Goal: Information Seeking & Learning: Learn about a topic

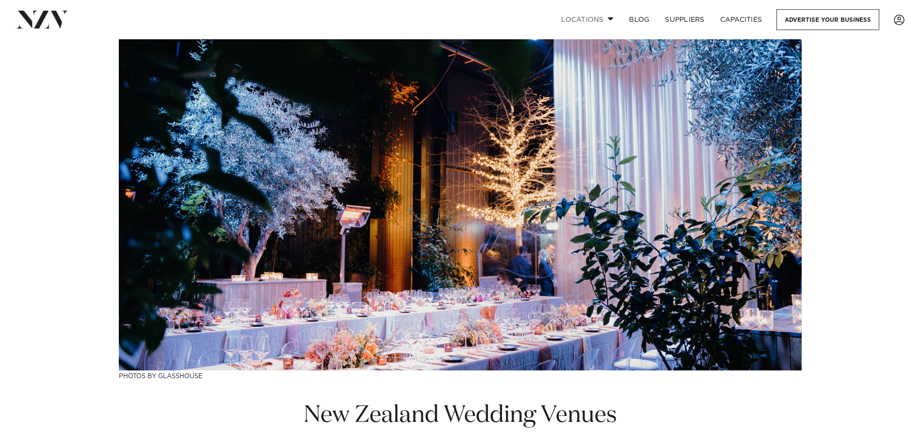
click at [594, 22] on link "Locations" at bounding box center [587, 19] width 68 height 21
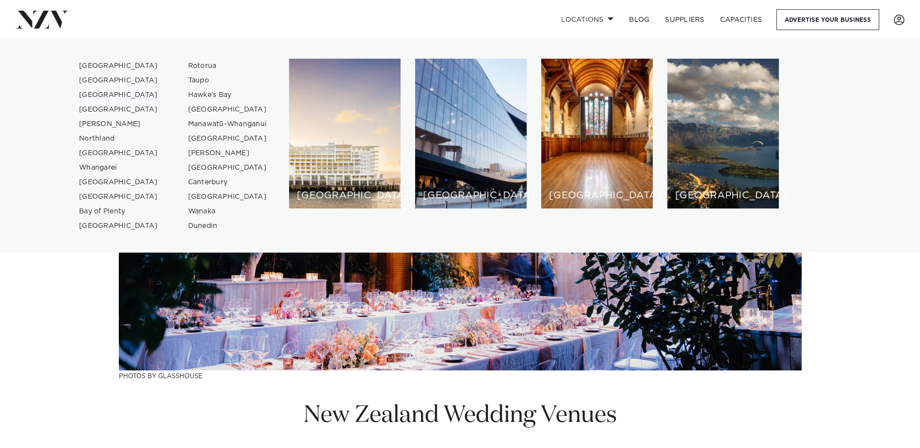
click at [92, 95] on link "[GEOGRAPHIC_DATA]" at bounding box center [118, 95] width 95 height 15
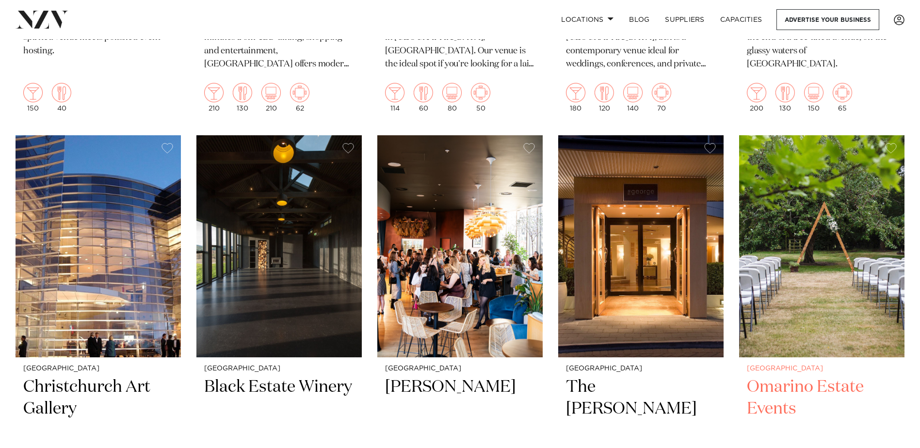
scroll to position [1689, 0]
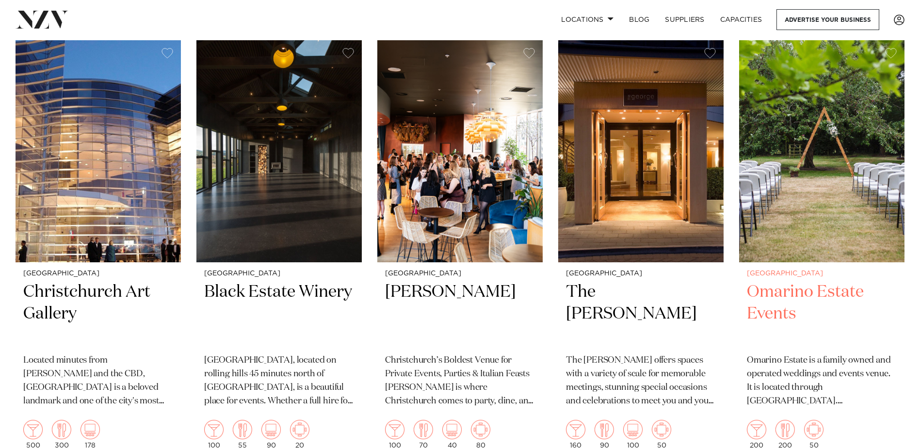
click at [856, 188] on img at bounding box center [821, 151] width 165 height 222
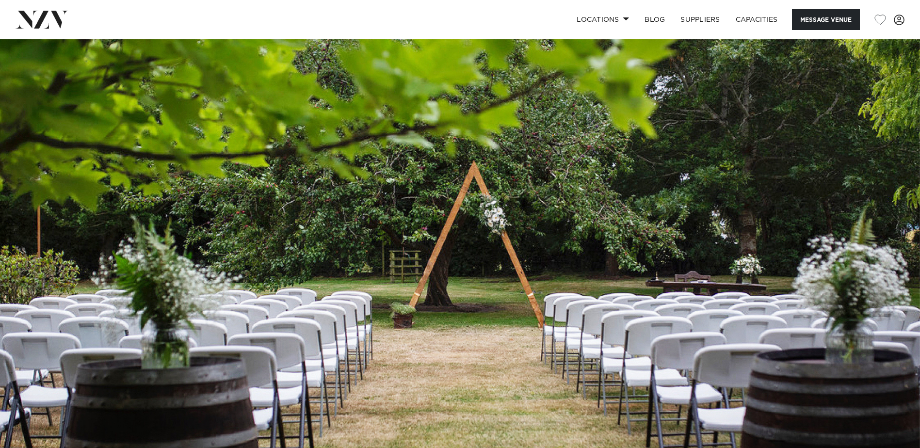
click at [853, 208] on img at bounding box center [460, 254] width 920 height 431
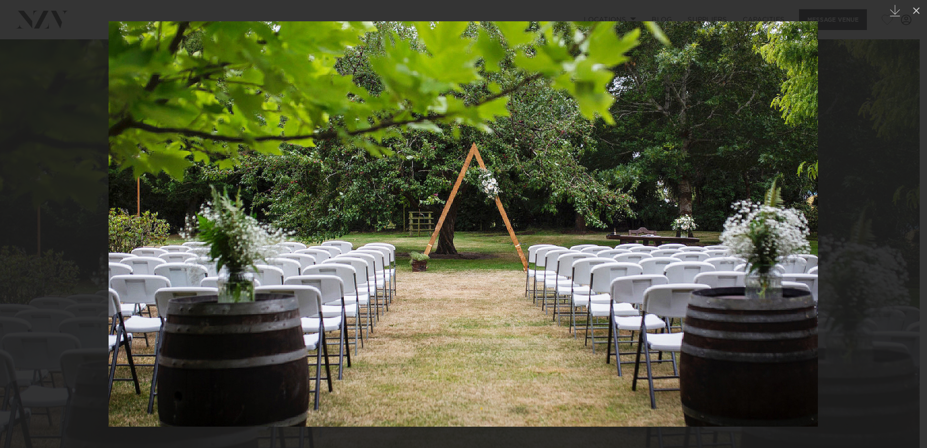
click at [809, 205] on img at bounding box center [463, 223] width 709 height 405
drag, startPoint x: 139, startPoint y: 169, endPoint x: 214, endPoint y: 120, distance: 89.7
click at [139, 167] on img at bounding box center [463, 223] width 709 height 405
click at [915, 3] on button at bounding box center [916, 10] width 21 height 21
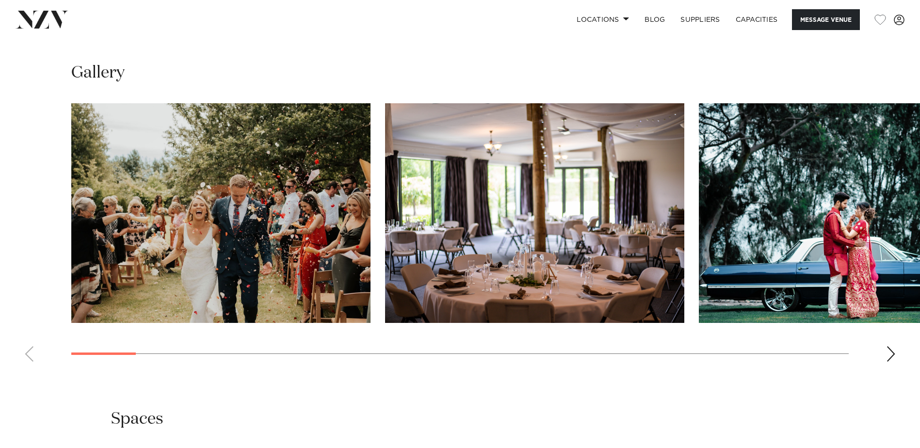
scroll to position [969, 0]
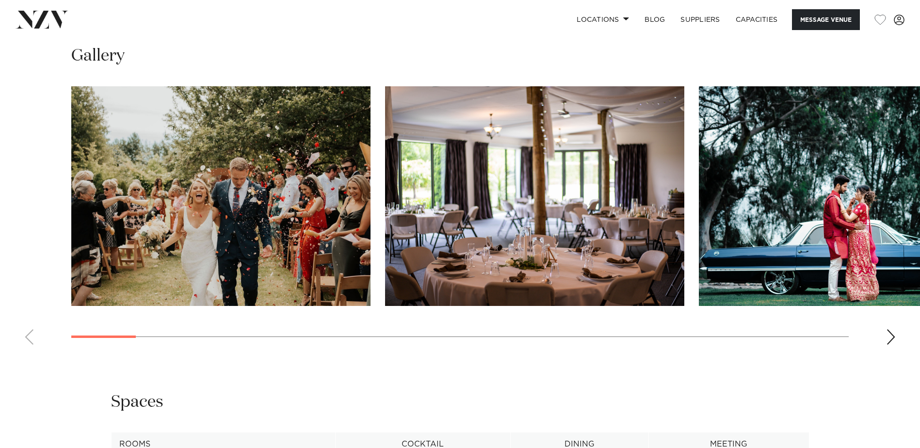
click at [886, 345] on div "Next slide" at bounding box center [891, 337] width 10 height 16
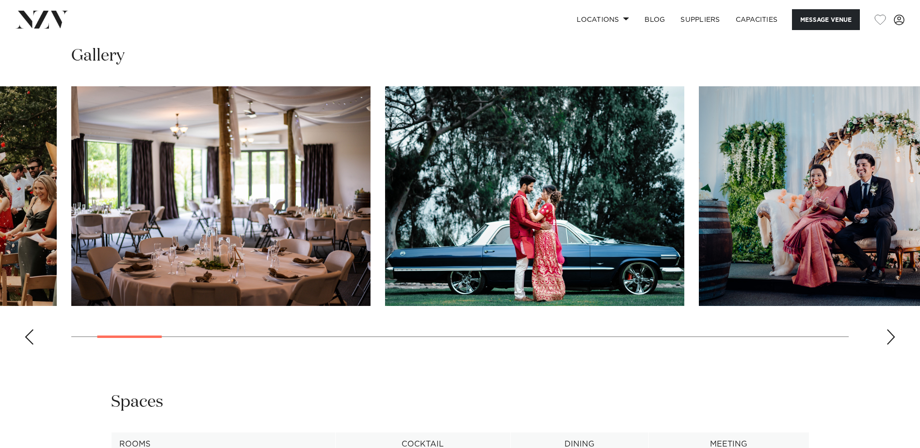
click at [886, 345] on div "Next slide" at bounding box center [891, 337] width 10 height 16
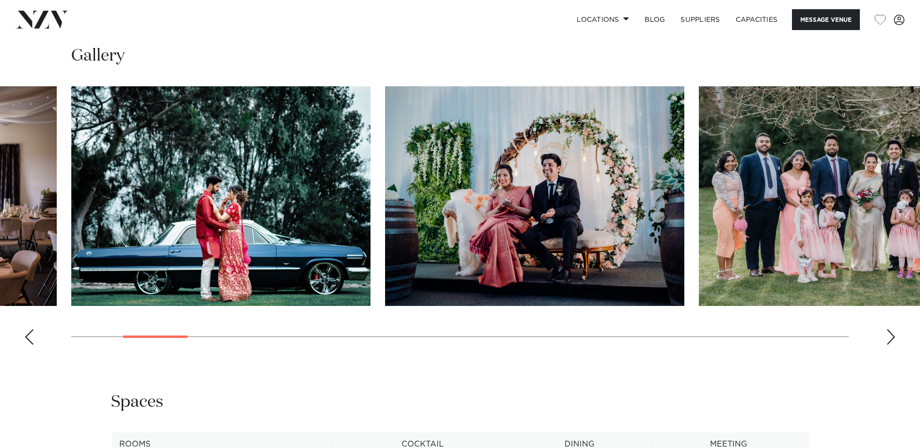
click at [886, 345] on div "Next slide" at bounding box center [891, 337] width 10 height 16
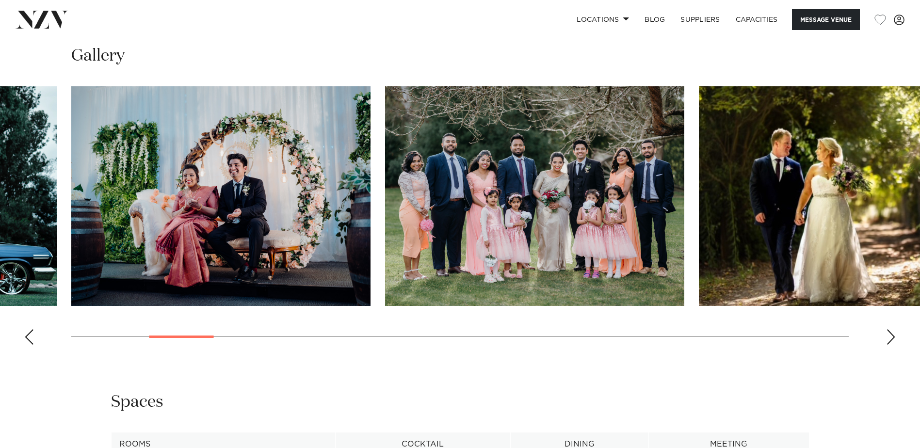
click at [886, 345] on div "Next slide" at bounding box center [891, 337] width 10 height 16
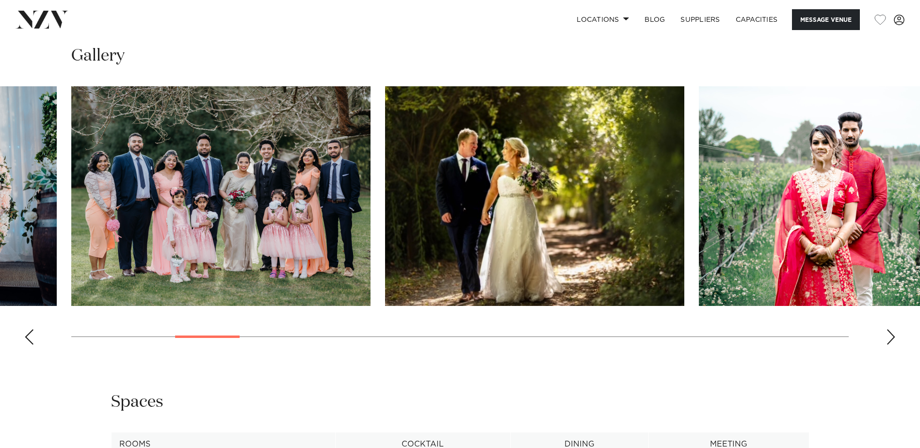
click at [886, 345] on div "Next slide" at bounding box center [891, 337] width 10 height 16
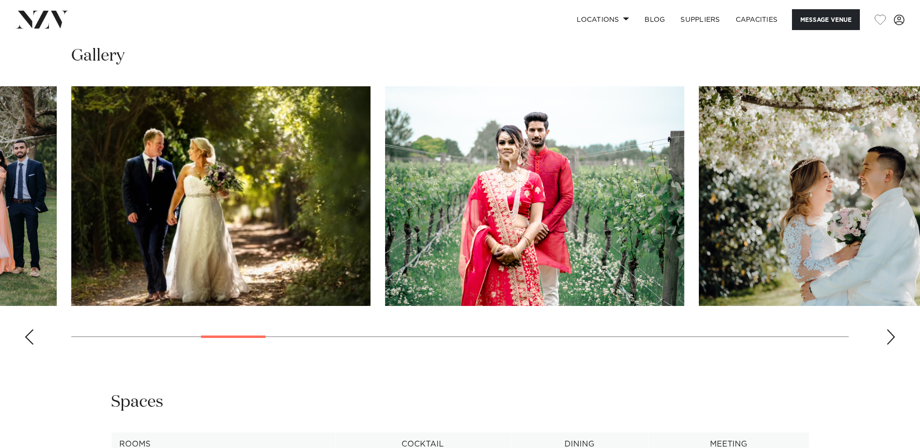
click at [886, 345] on div "Next slide" at bounding box center [891, 337] width 10 height 16
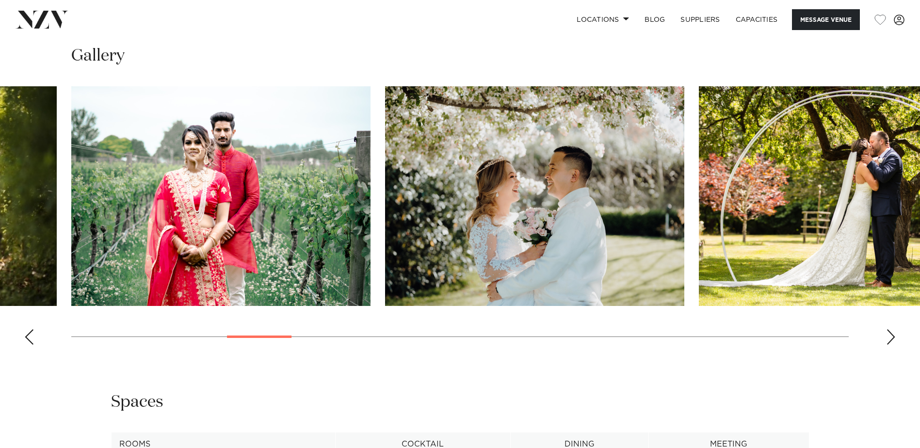
click at [886, 345] on div "Next slide" at bounding box center [891, 337] width 10 height 16
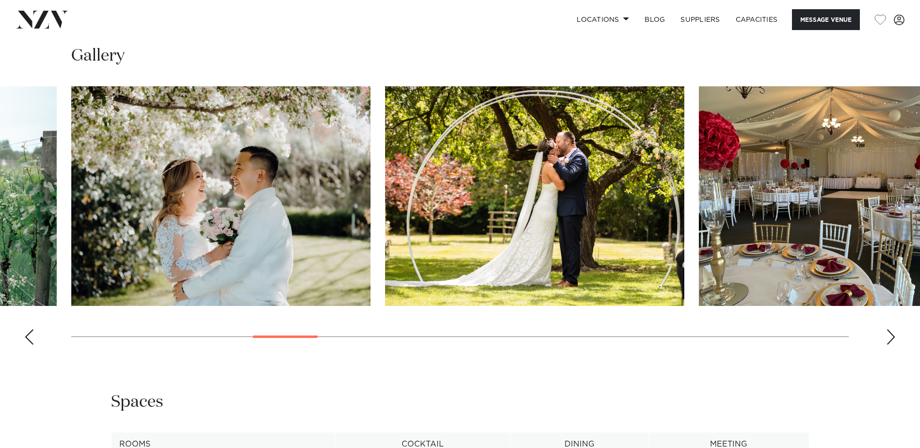
click at [886, 345] on div "Next slide" at bounding box center [891, 337] width 10 height 16
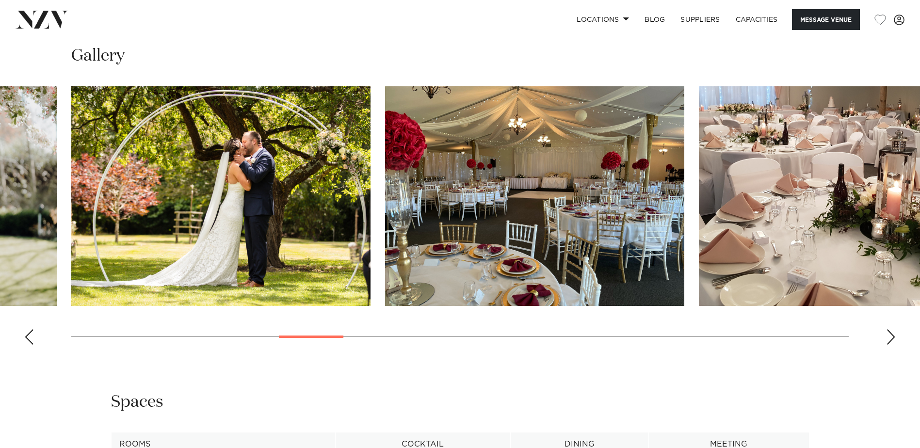
click at [886, 345] on div "Next slide" at bounding box center [891, 337] width 10 height 16
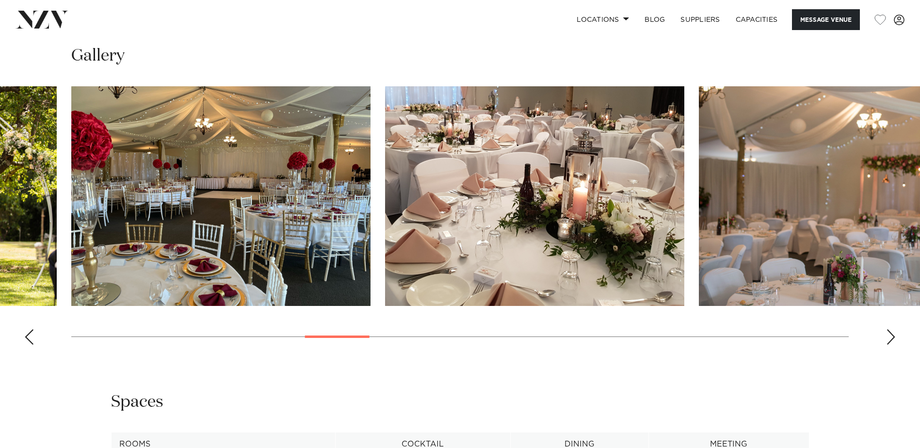
click at [886, 345] on div "Next slide" at bounding box center [891, 337] width 10 height 16
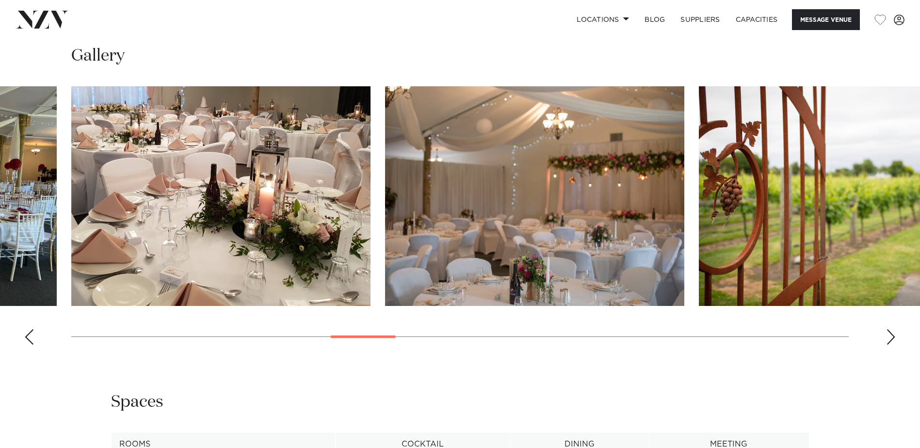
click at [886, 345] on div "Next slide" at bounding box center [891, 337] width 10 height 16
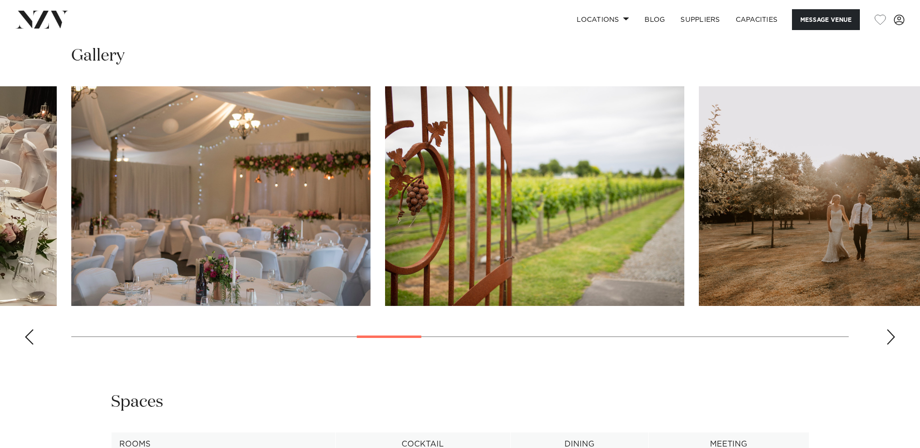
click at [886, 345] on div "Next slide" at bounding box center [891, 337] width 10 height 16
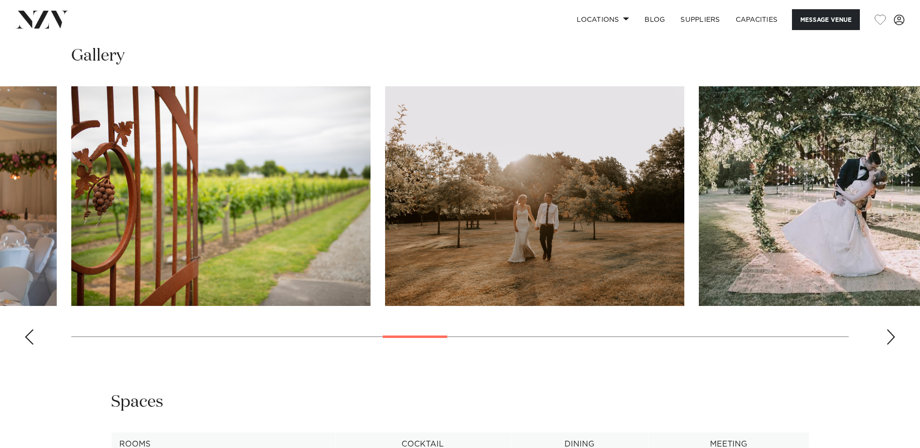
click at [886, 345] on div "Next slide" at bounding box center [891, 337] width 10 height 16
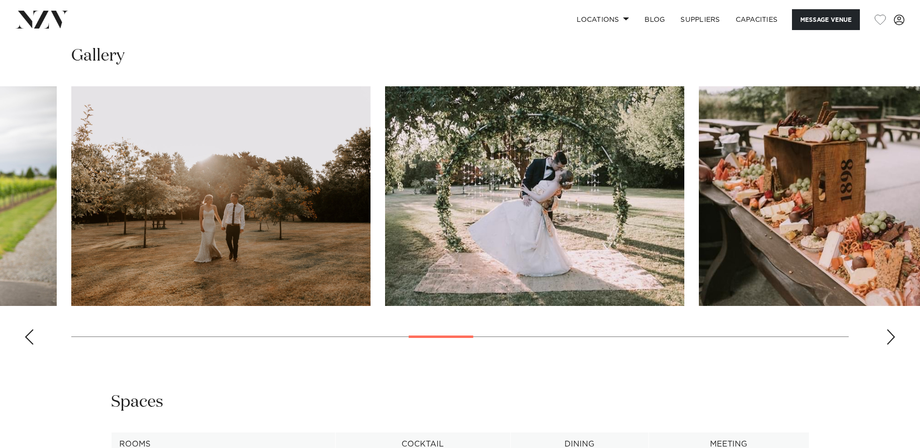
click at [886, 345] on div "Next slide" at bounding box center [891, 337] width 10 height 16
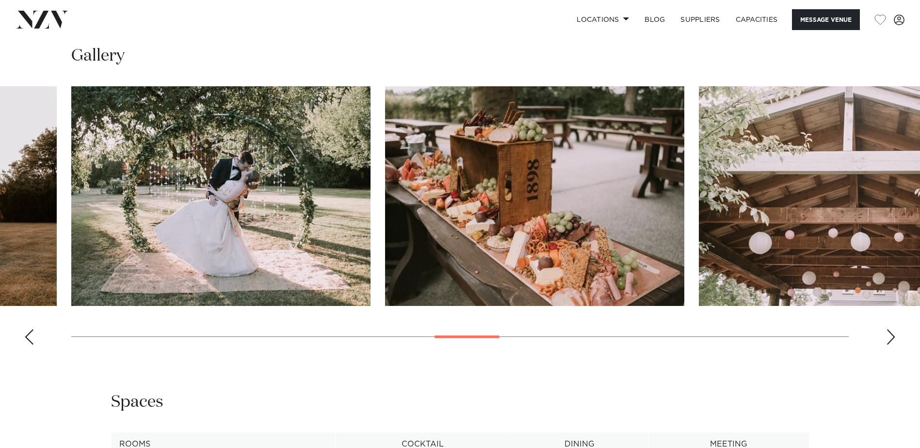
click at [886, 345] on div "Next slide" at bounding box center [891, 337] width 10 height 16
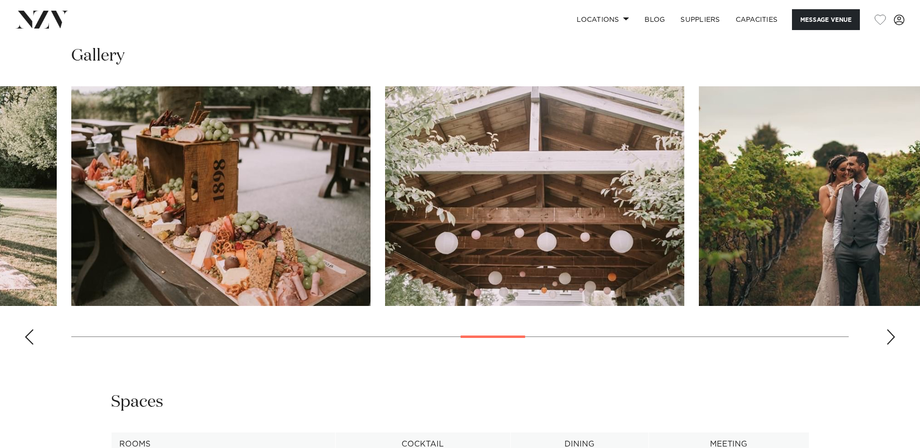
click at [886, 345] on div "Next slide" at bounding box center [891, 337] width 10 height 16
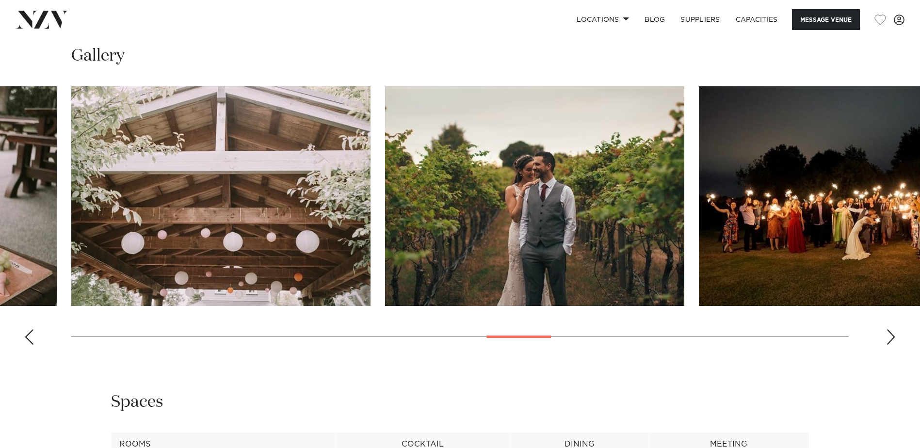
click at [886, 345] on div "Next slide" at bounding box center [891, 337] width 10 height 16
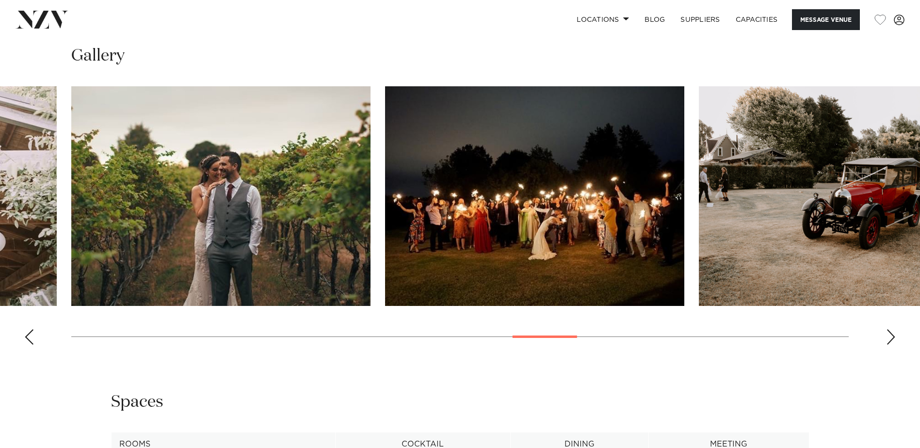
click at [886, 345] on div "Next slide" at bounding box center [891, 337] width 10 height 16
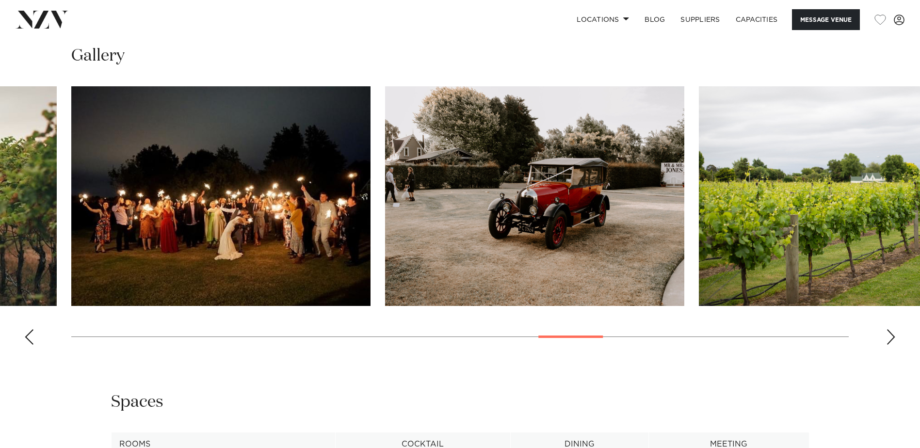
click at [886, 345] on div "Next slide" at bounding box center [891, 337] width 10 height 16
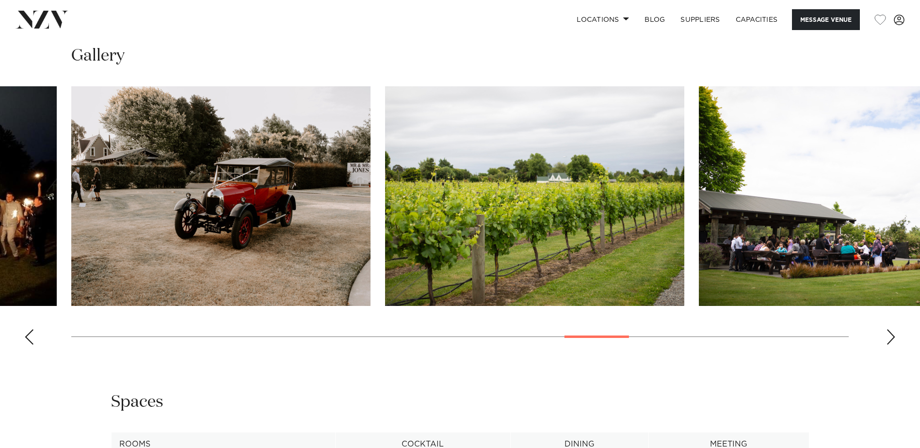
click at [886, 345] on div "Next slide" at bounding box center [891, 337] width 10 height 16
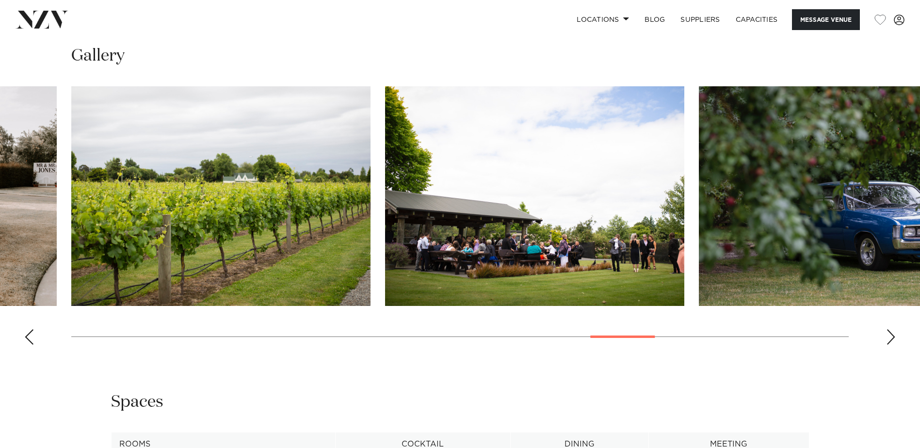
click at [886, 345] on div "Next slide" at bounding box center [891, 337] width 10 height 16
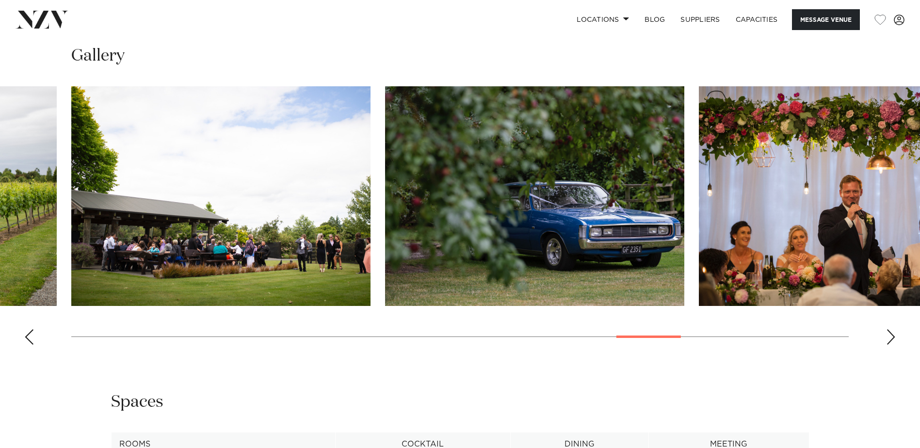
click at [886, 345] on div "Next slide" at bounding box center [891, 337] width 10 height 16
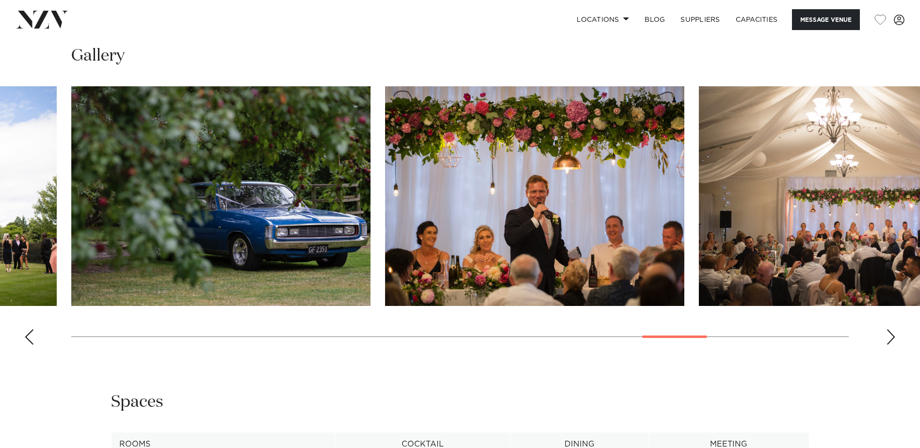
click at [886, 345] on div "Next slide" at bounding box center [891, 337] width 10 height 16
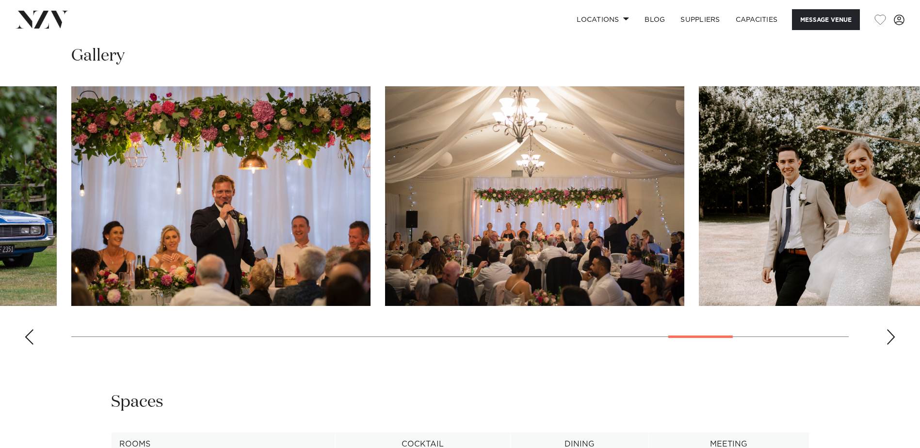
click at [886, 345] on div "Next slide" at bounding box center [891, 337] width 10 height 16
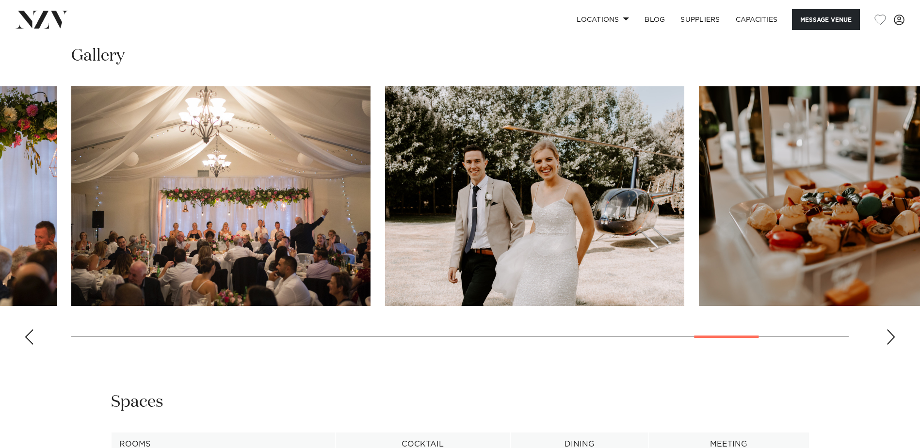
click at [886, 345] on div "Next slide" at bounding box center [891, 337] width 10 height 16
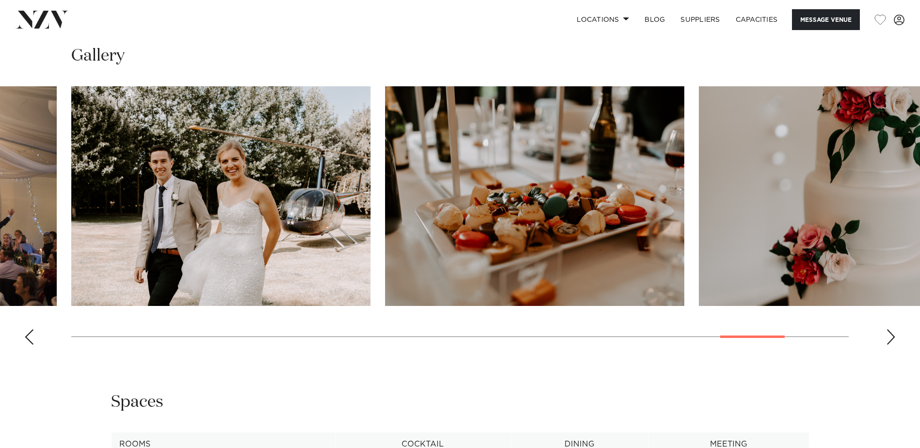
click at [886, 345] on div "Next slide" at bounding box center [891, 337] width 10 height 16
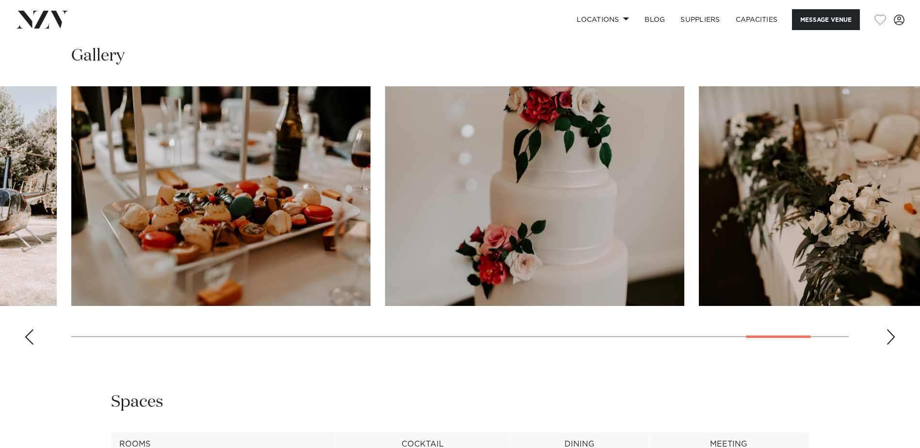
click at [886, 345] on div "Next slide" at bounding box center [891, 337] width 10 height 16
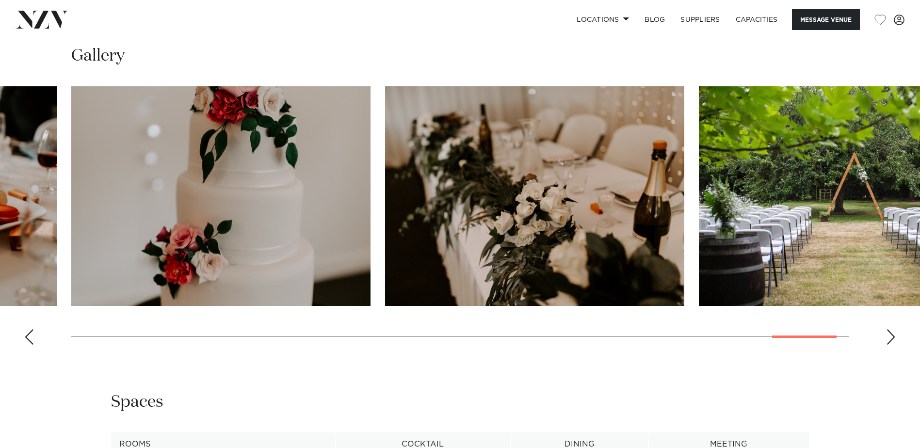
click at [886, 345] on div "Next slide" at bounding box center [891, 337] width 10 height 16
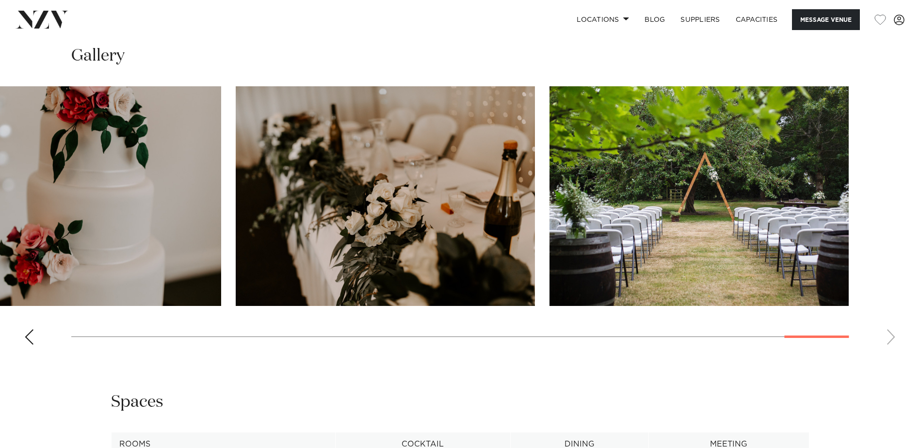
click at [886, 352] on swiper-container at bounding box center [460, 219] width 920 height 266
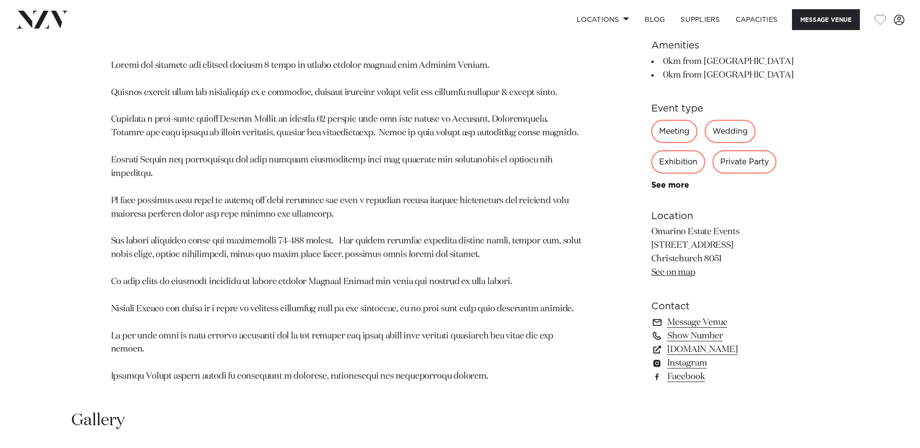
scroll to position [411, 0]
